Goal: Information Seeking & Learning: Learn about a topic

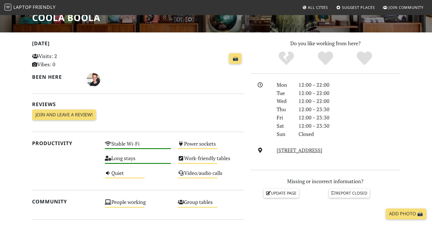
scroll to position [120, 0]
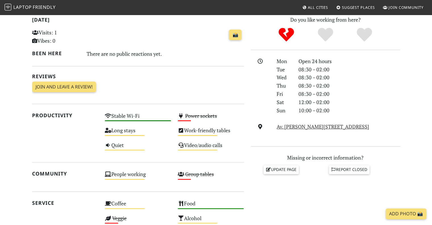
scroll to position [130, 0]
